Goal: Use online tool/utility: Utilize a website feature to perform a specific function

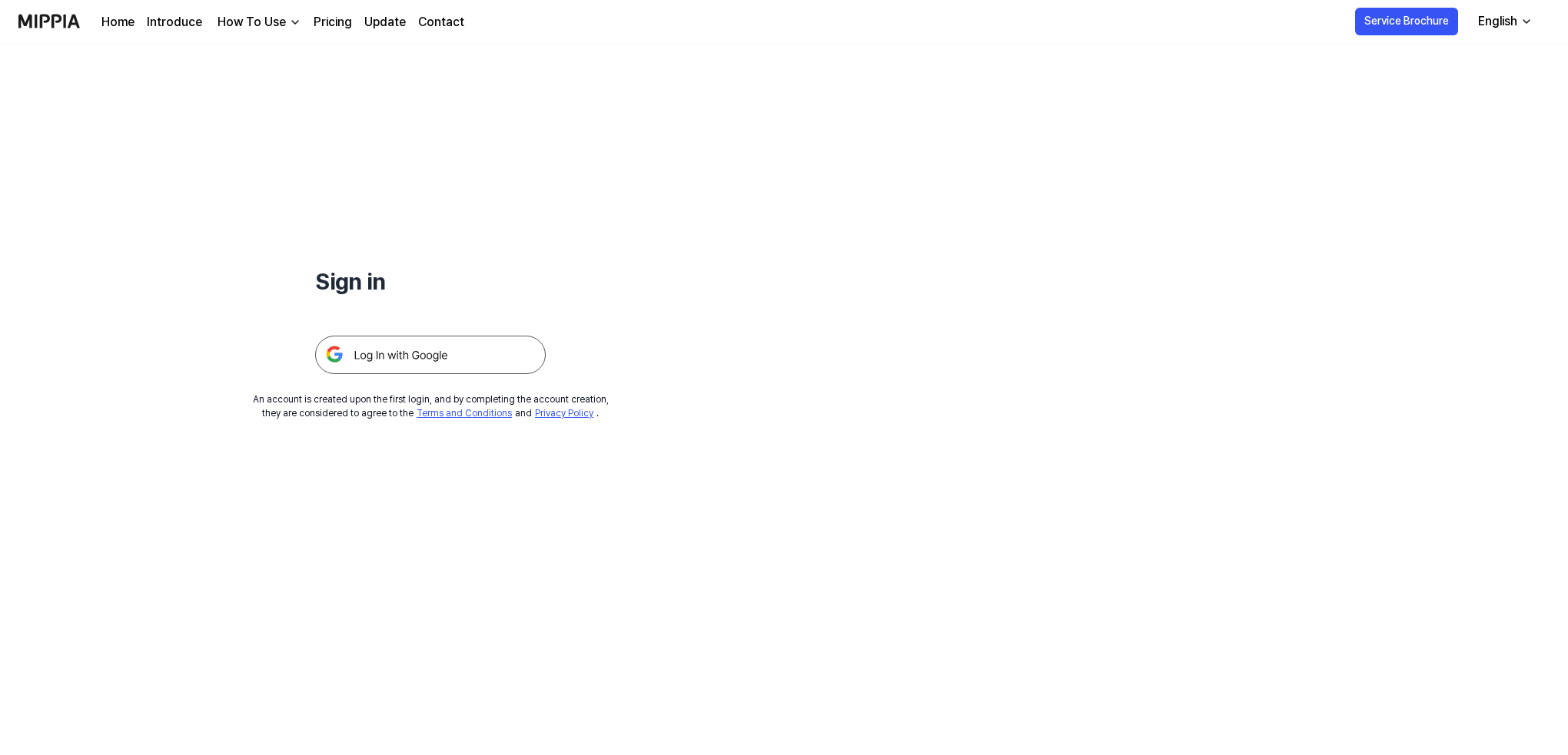
click at [443, 358] on img at bounding box center [430, 354] width 231 height 38
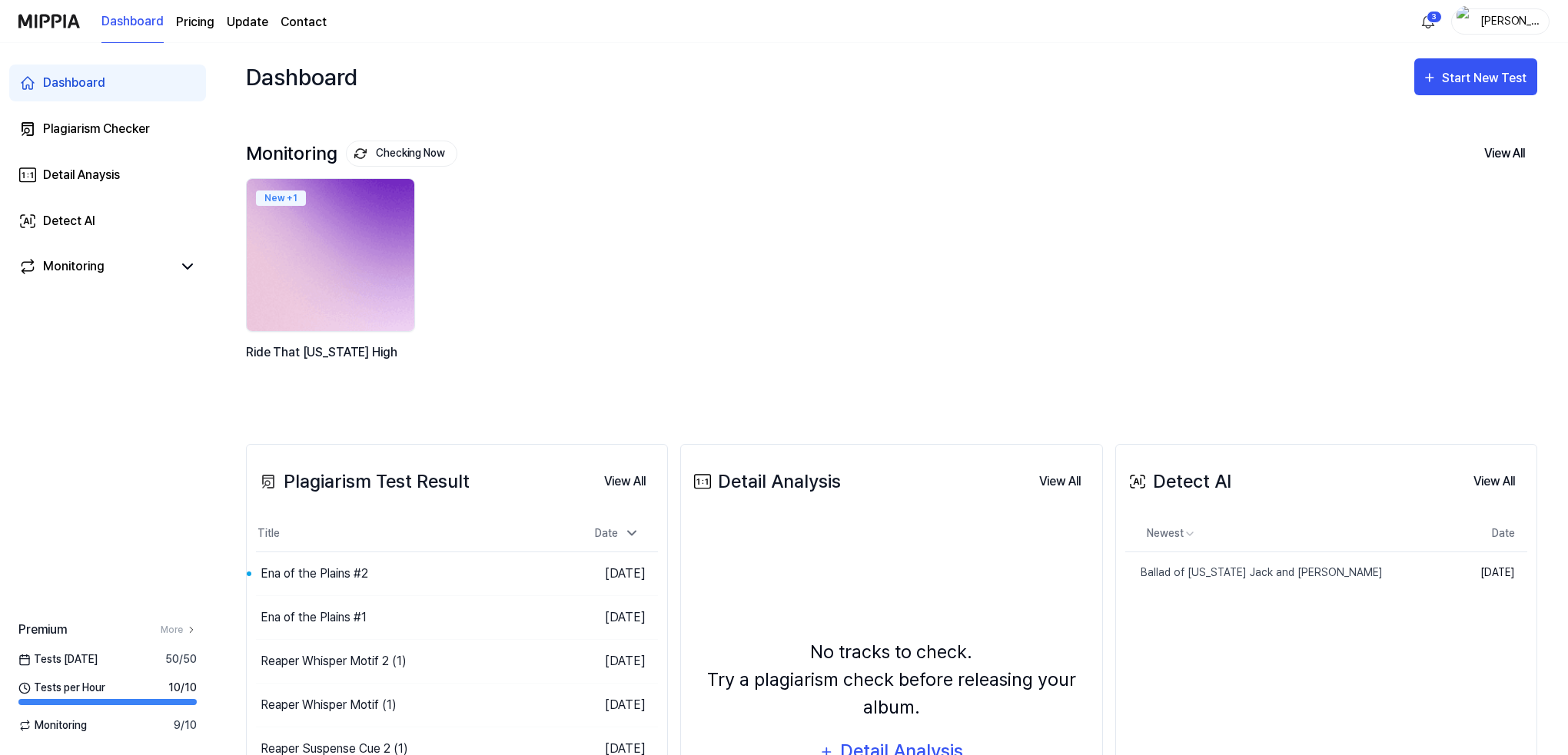
click at [332, 271] on img at bounding box center [330, 255] width 185 height 168
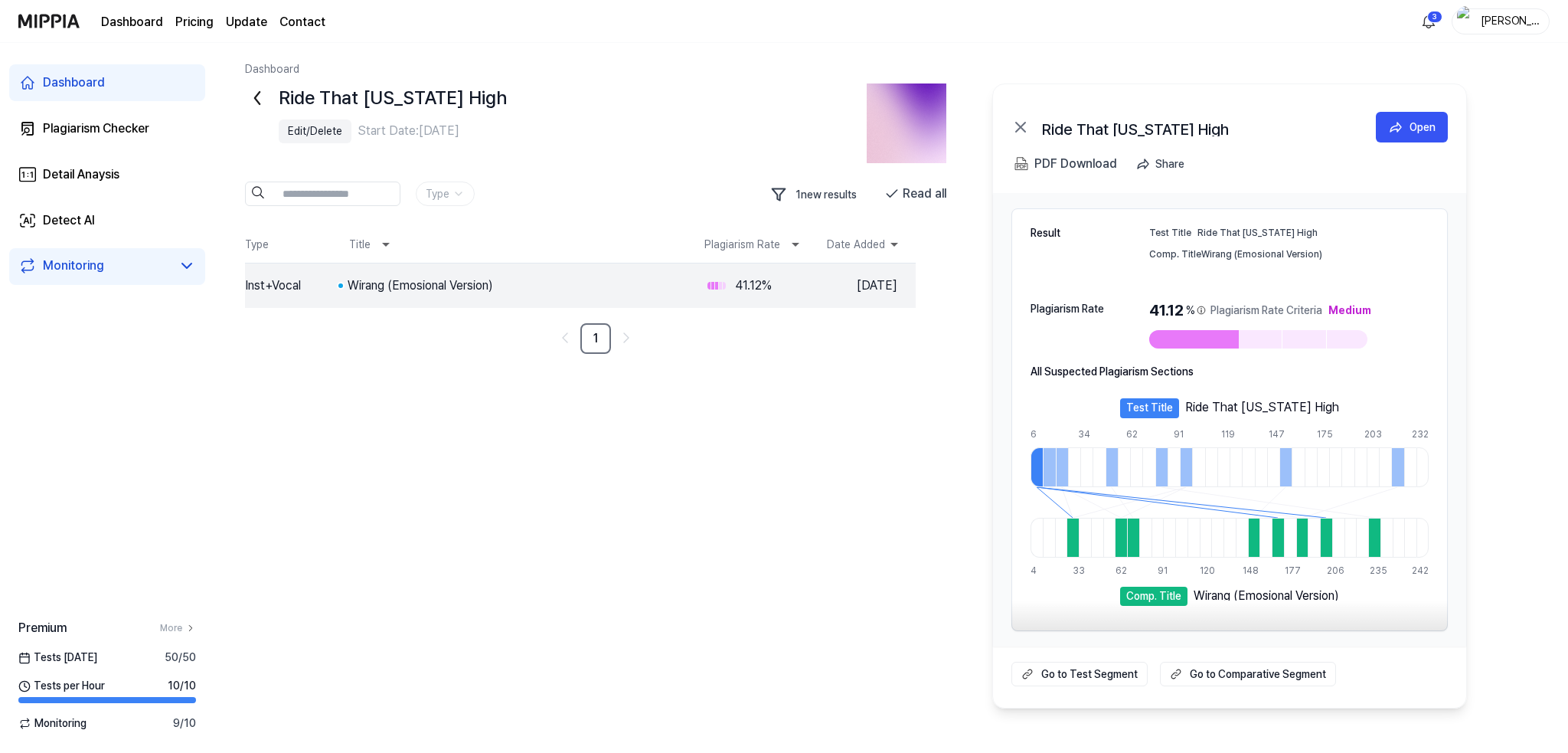
click at [73, 76] on div "Dashboard" at bounding box center [74, 83] width 62 height 19
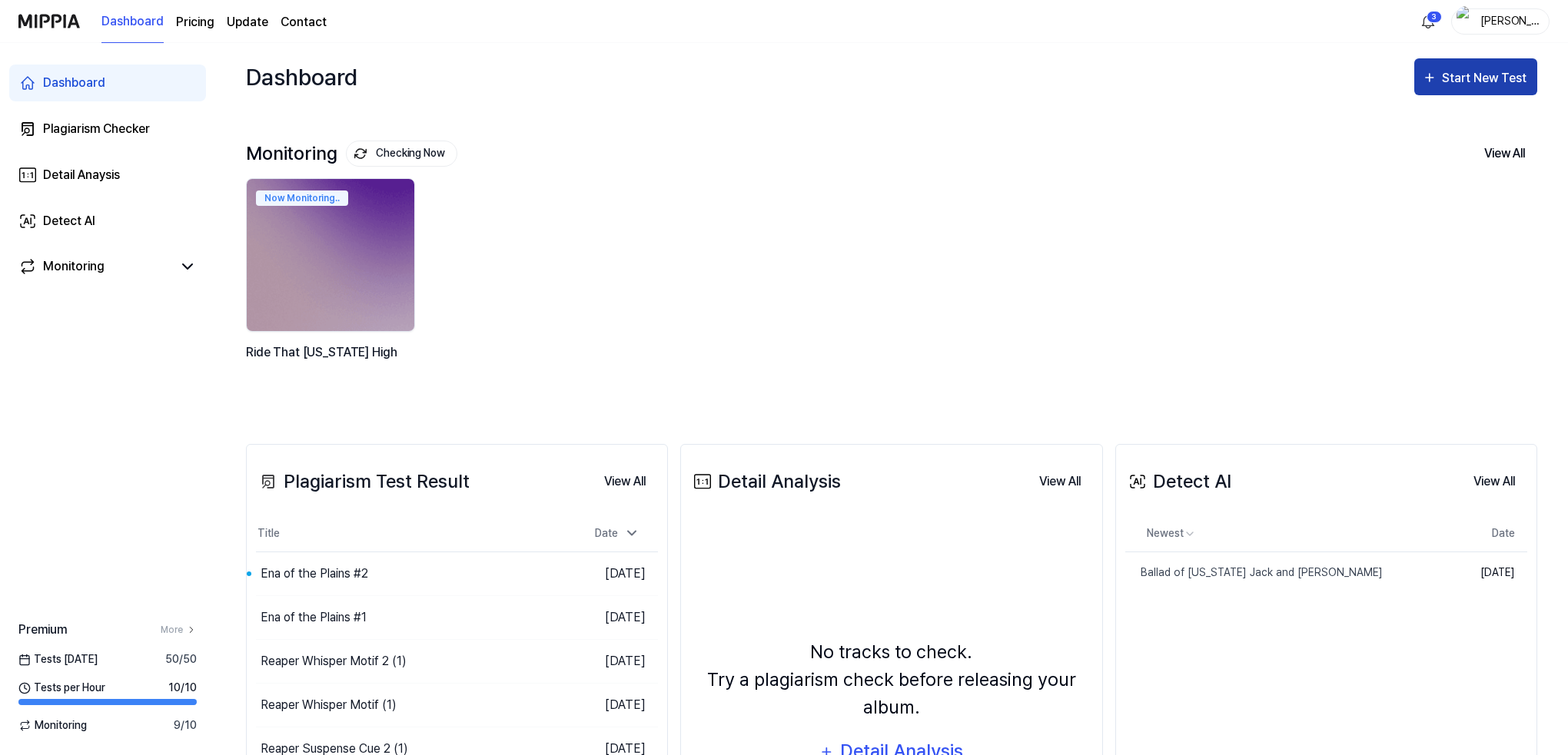
click at [1480, 72] on div "Start New Test" at bounding box center [1485, 77] width 88 height 20
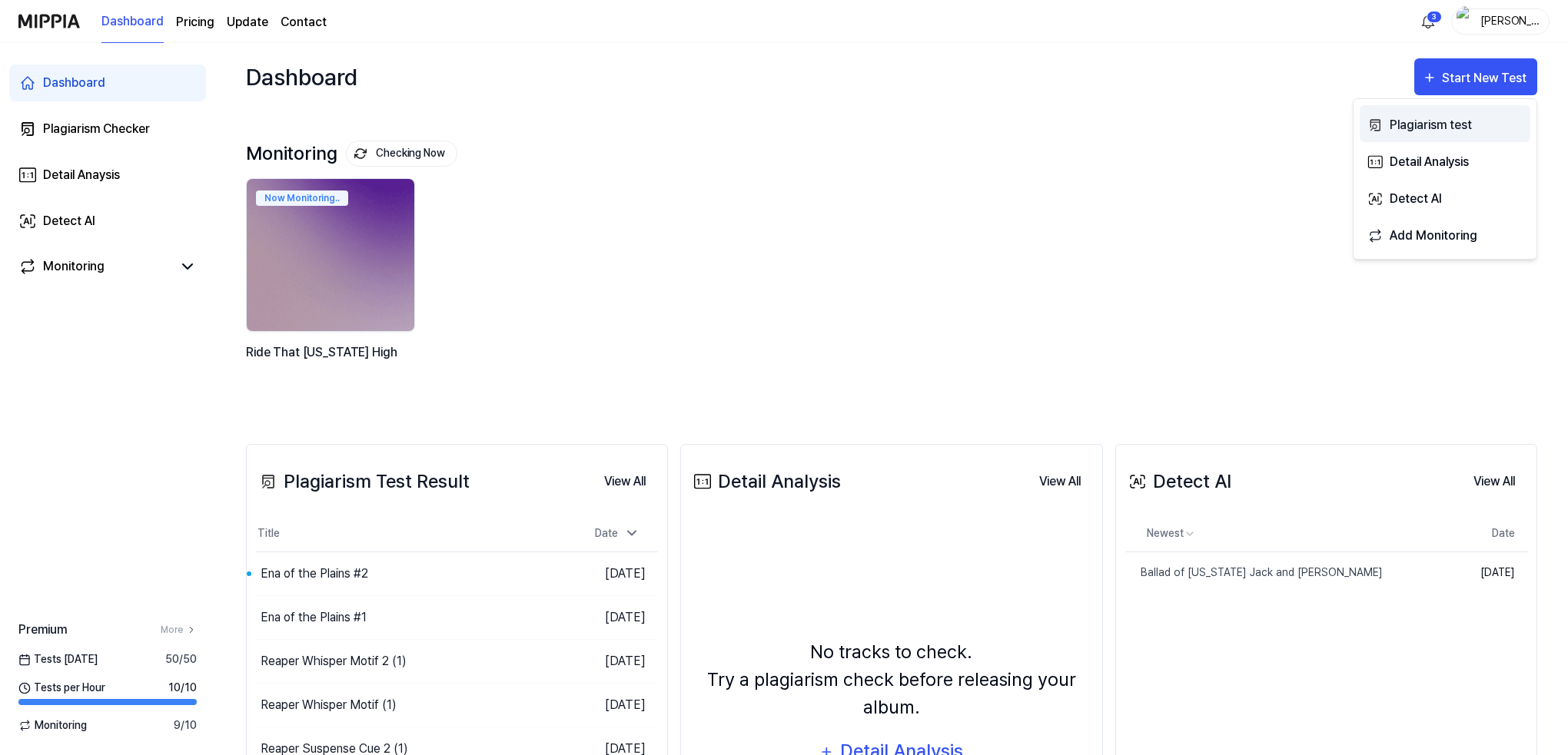
click at [1418, 123] on div "Plagiarism test" at bounding box center [1456, 124] width 134 height 20
click at [1417, 127] on div "Plagiarism test" at bounding box center [1456, 124] width 134 height 20
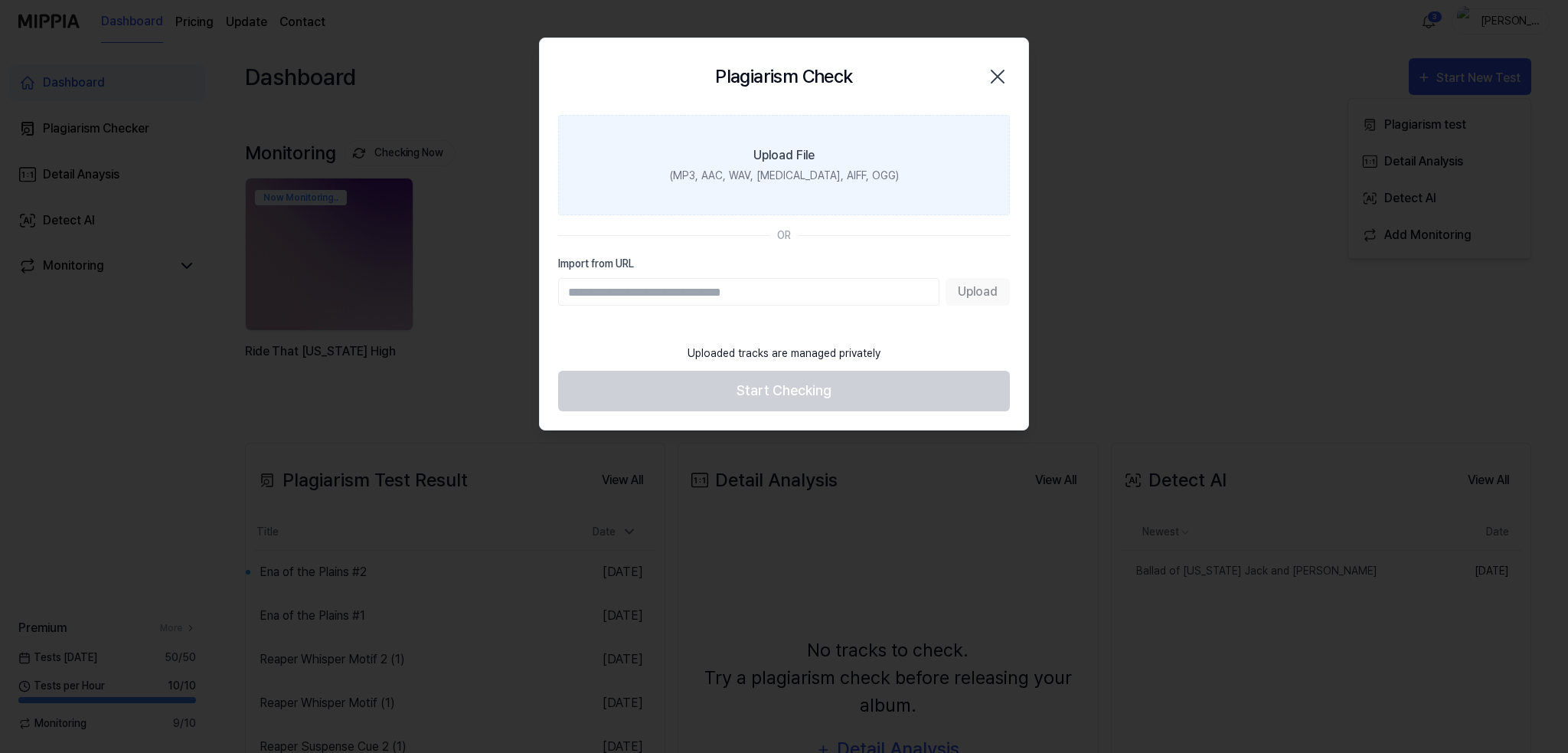
click at [815, 160] on label "Upload File (MP3, AAC, WAV, FLAC, AIFF, OGG)" at bounding box center [784, 165] width 451 height 100
click at [0, 0] on input "Upload File (MP3, AAC, WAV, FLAC, AIFF, OGG)" at bounding box center [0, 0] width 0 height 0
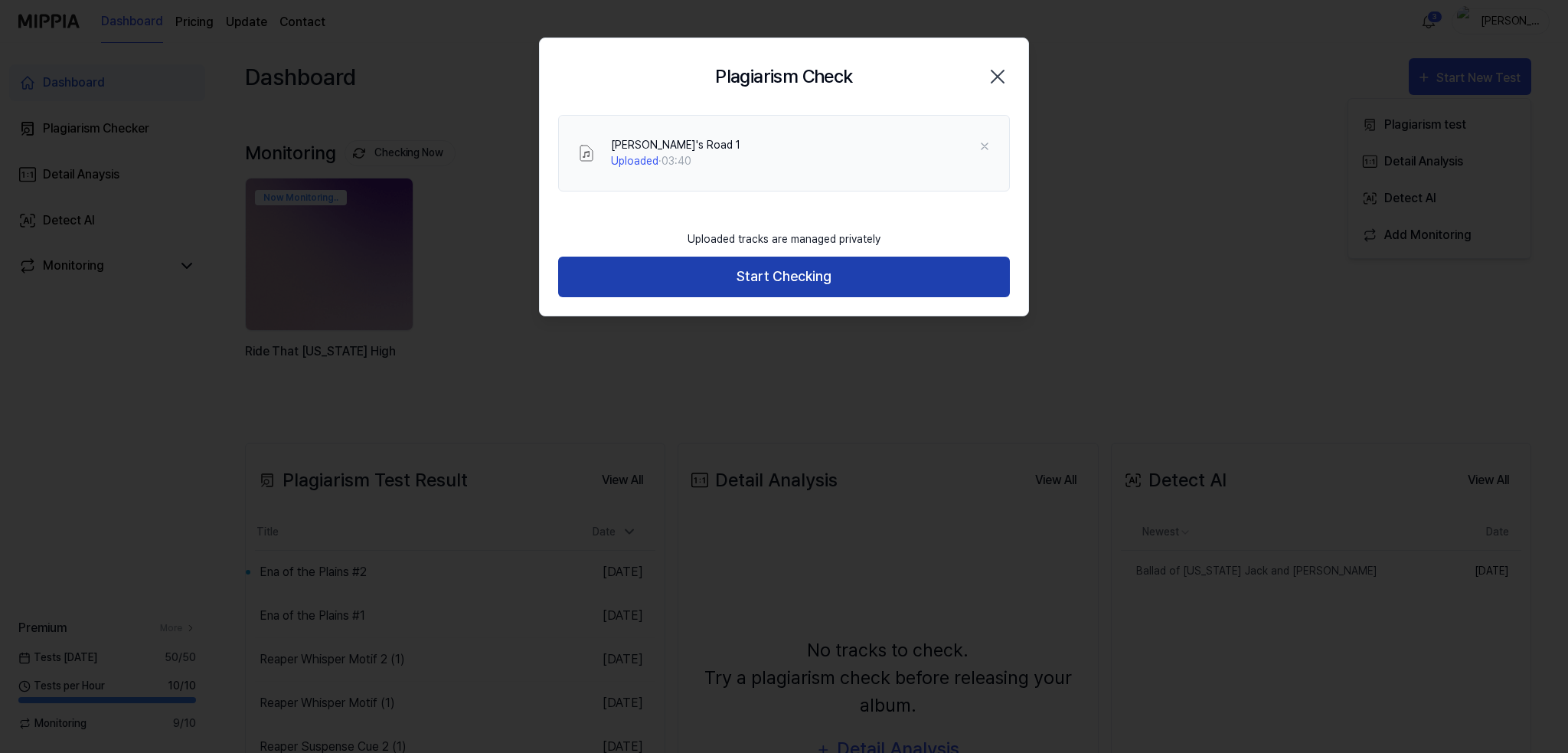
click at [759, 273] on button "Start Checking" at bounding box center [784, 277] width 451 height 41
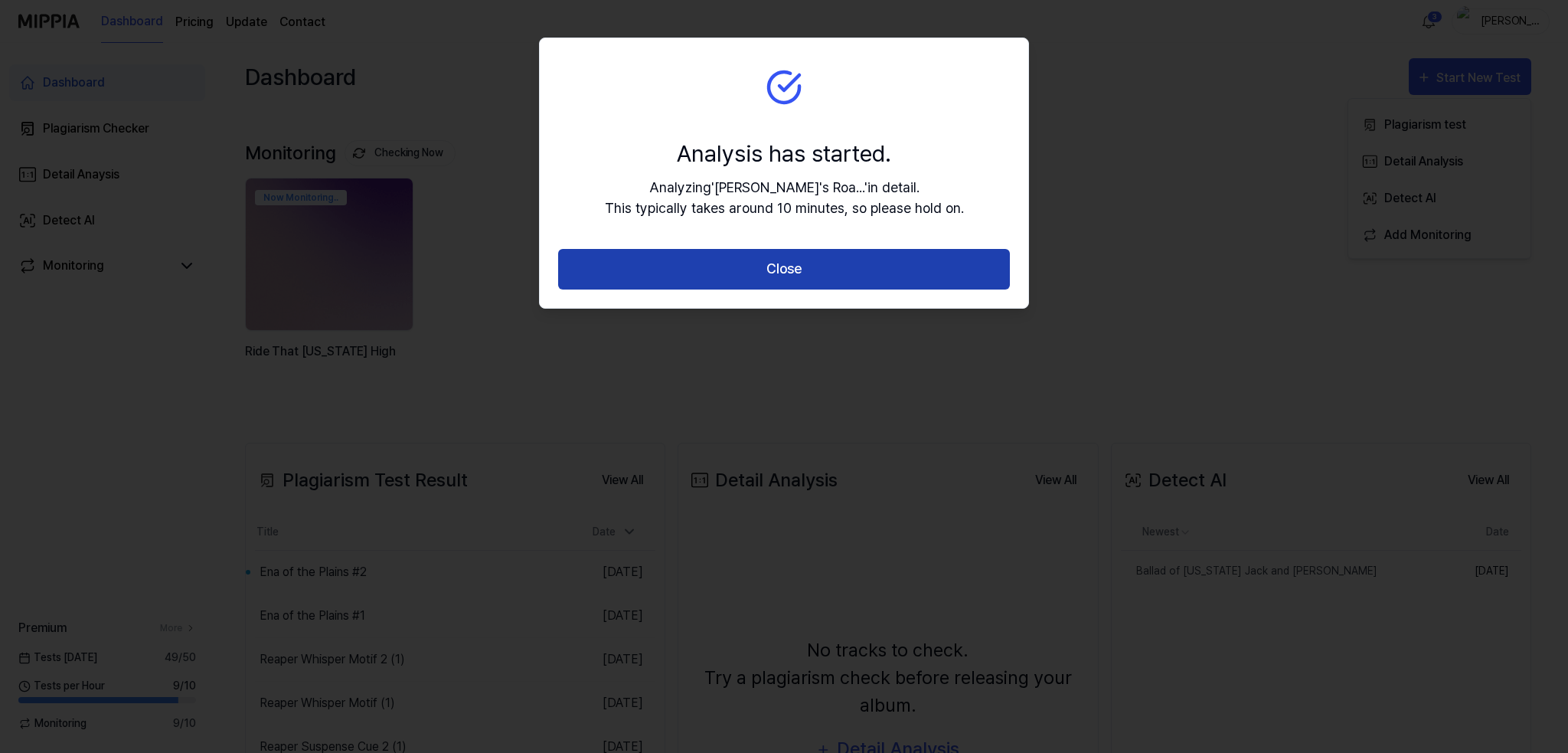
click at [776, 268] on button "Close" at bounding box center [784, 269] width 451 height 41
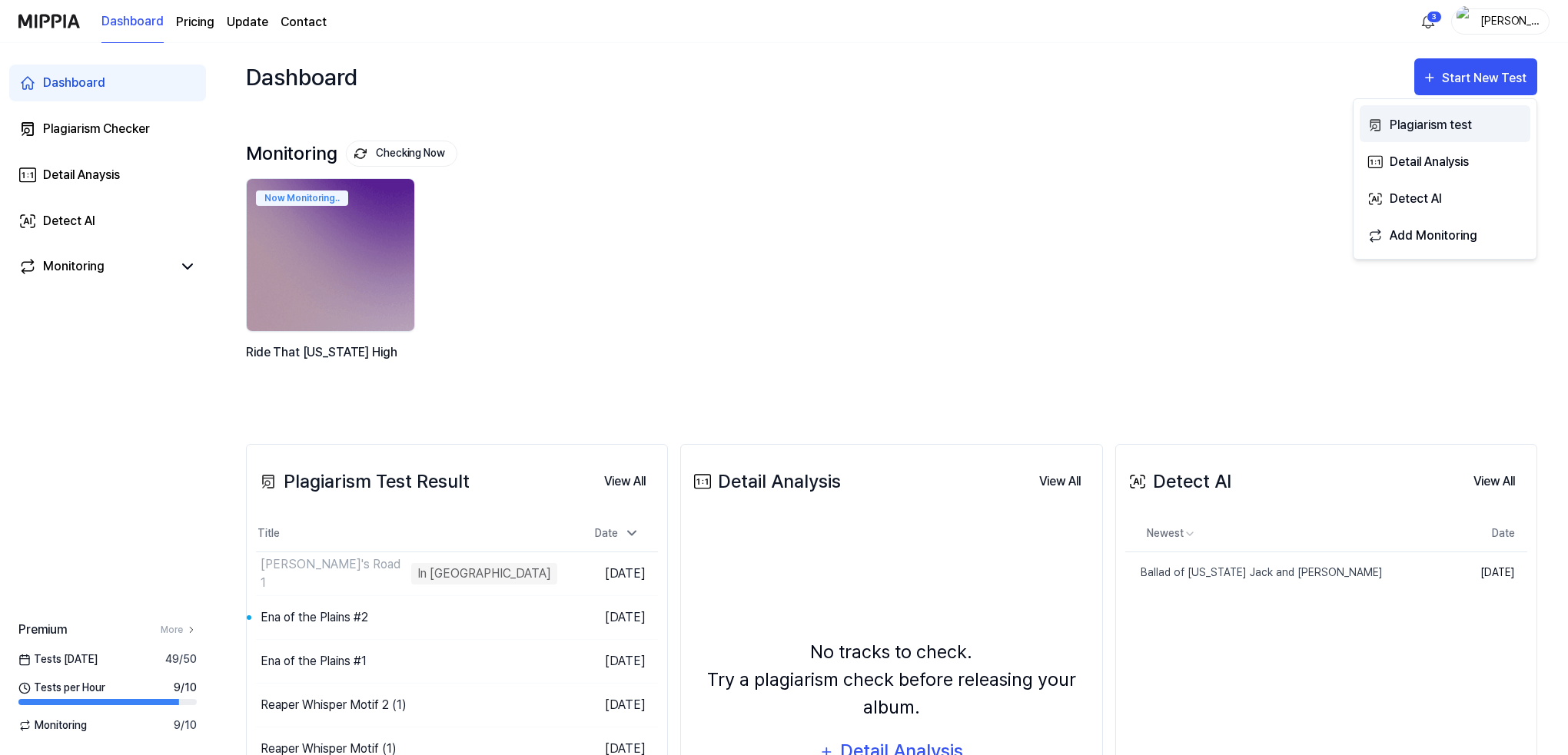
click at [1436, 117] on div "Plagiarism test" at bounding box center [1456, 124] width 134 height 20
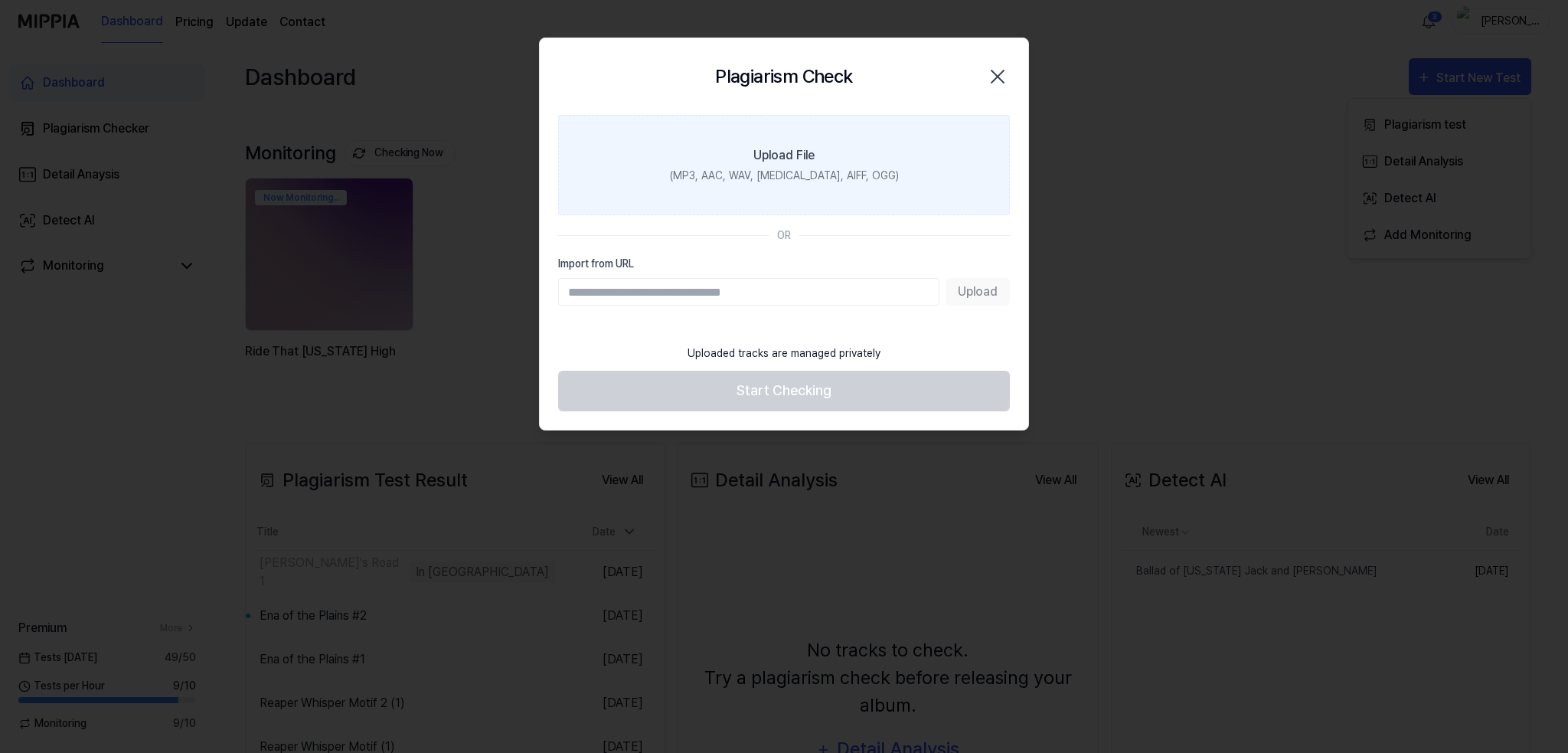
click at [741, 152] on label "Upload File (MP3, AAC, WAV, FLAC, AIFF, OGG)" at bounding box center [784, 165] width 451 height 100
click at [0, 0] on input "Upload File (MP3, AAC, WAV, FLAC, AIFF, OGG)" at bounding box center [0, 0] width 0 height 0
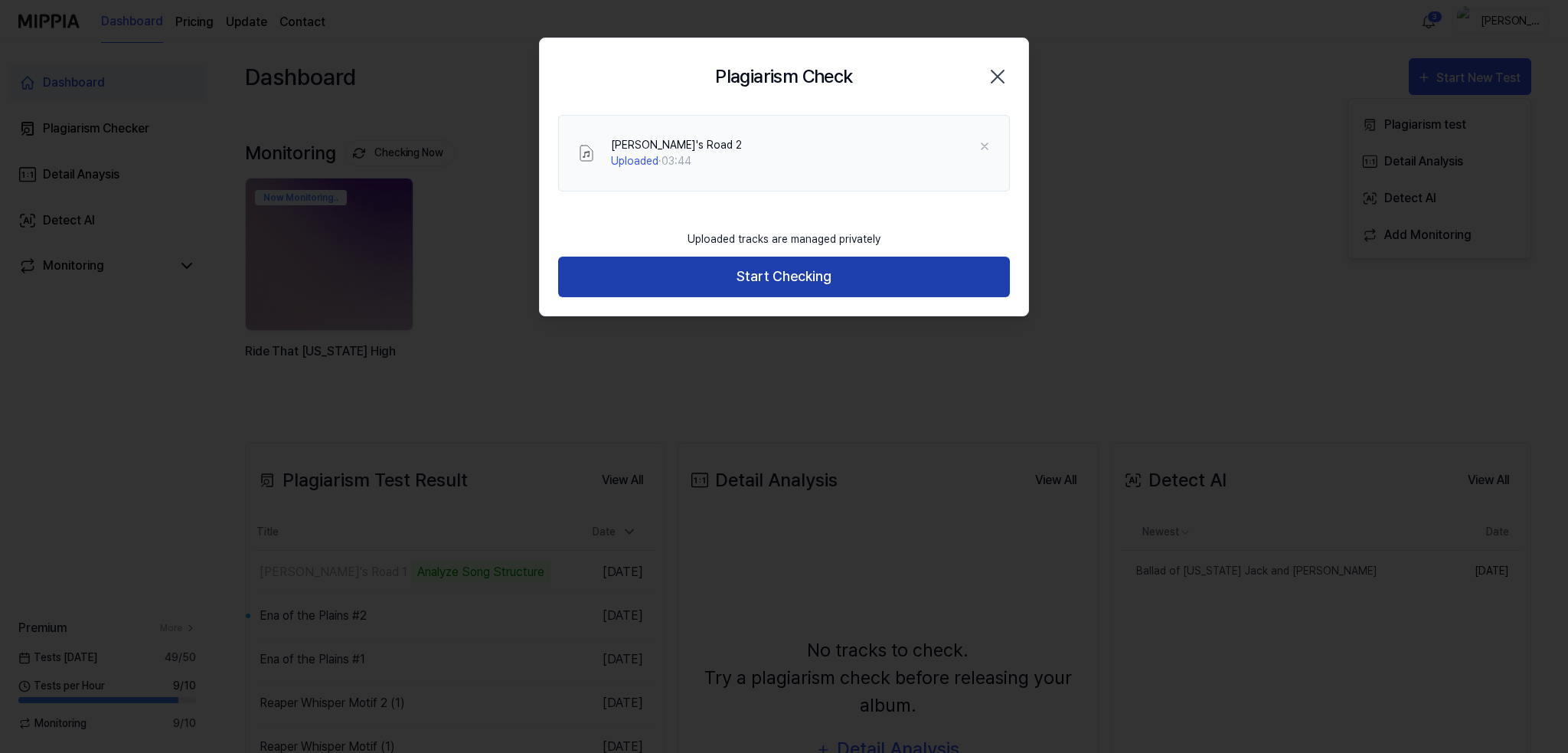
click at [771, 273] on button "Start Checking" at bounding box center [784, 277] width 451 height 41
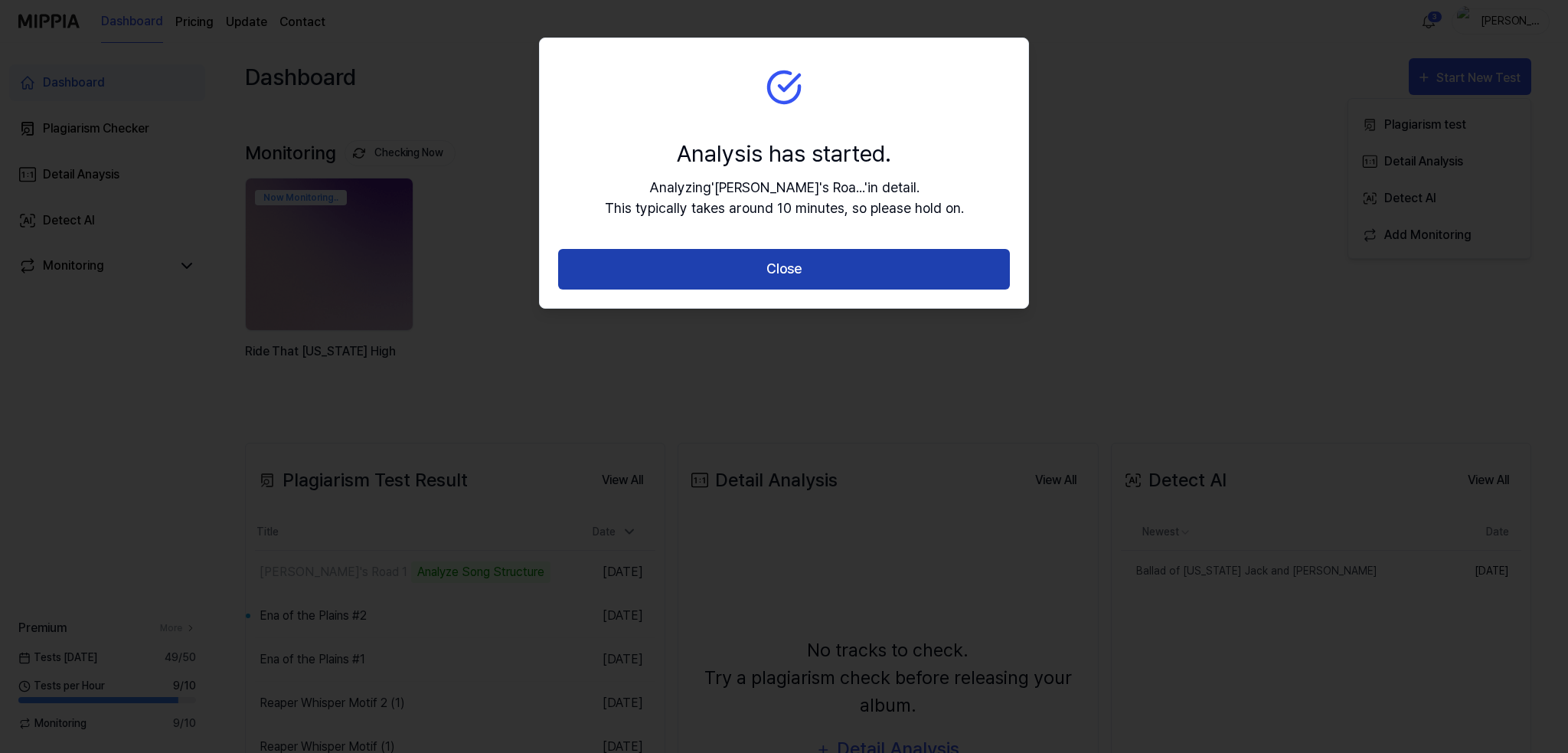
click at [753, 268] on button "Close" at bounding box center [784, 269] width 451 height 41
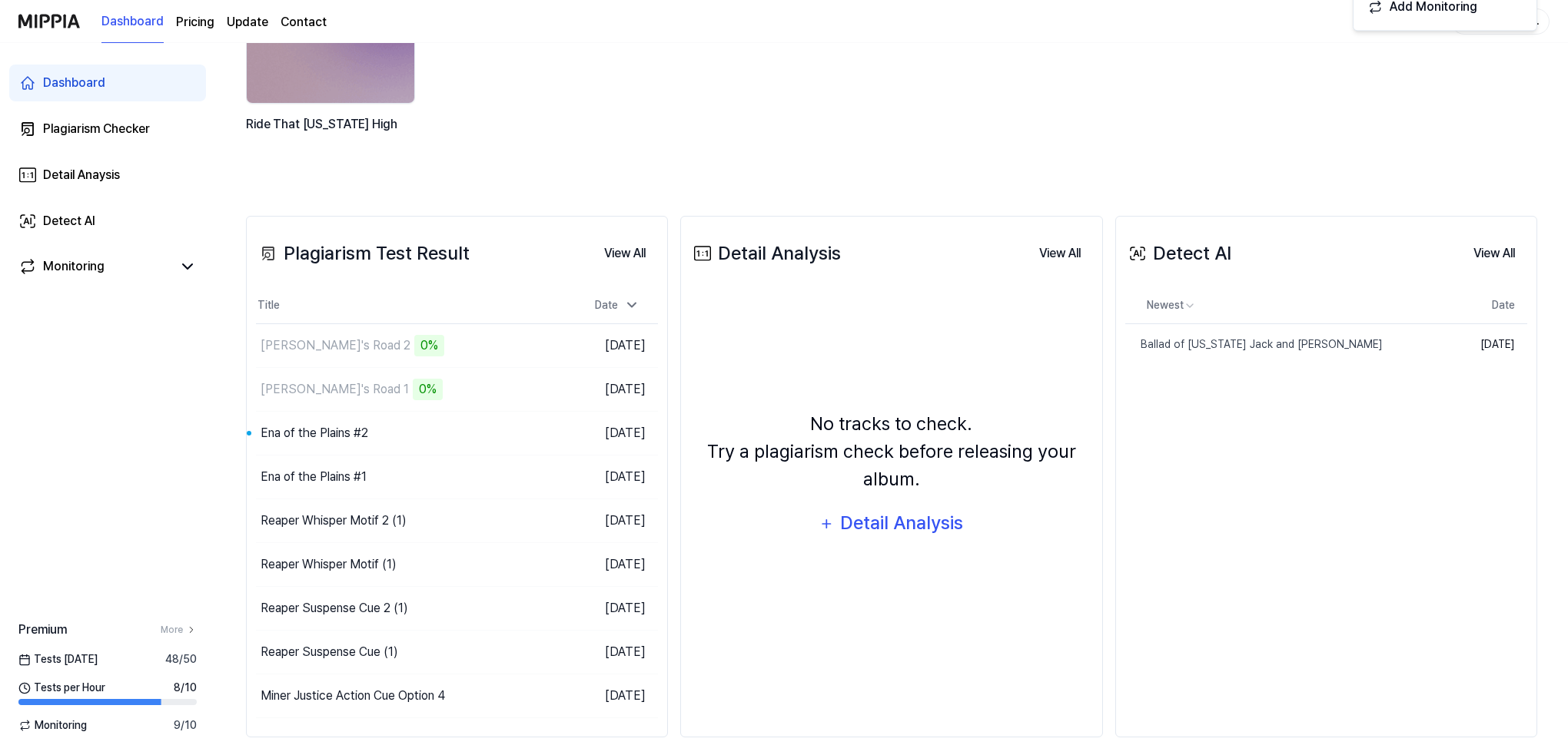
scroll to position [229, 0]
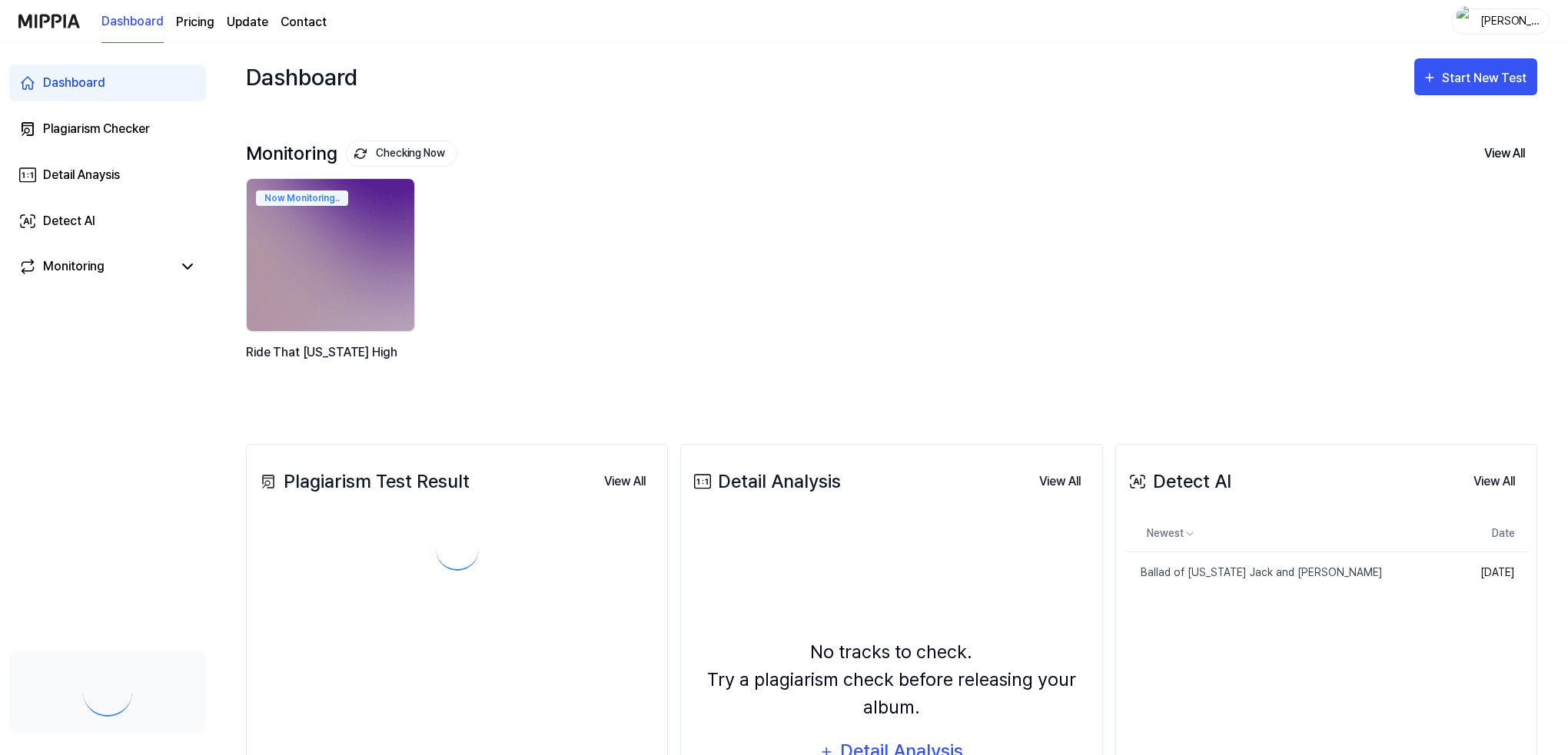
scroll to position [229, 0]
